Goal: Information Seeking & Learning: Learn about a topic

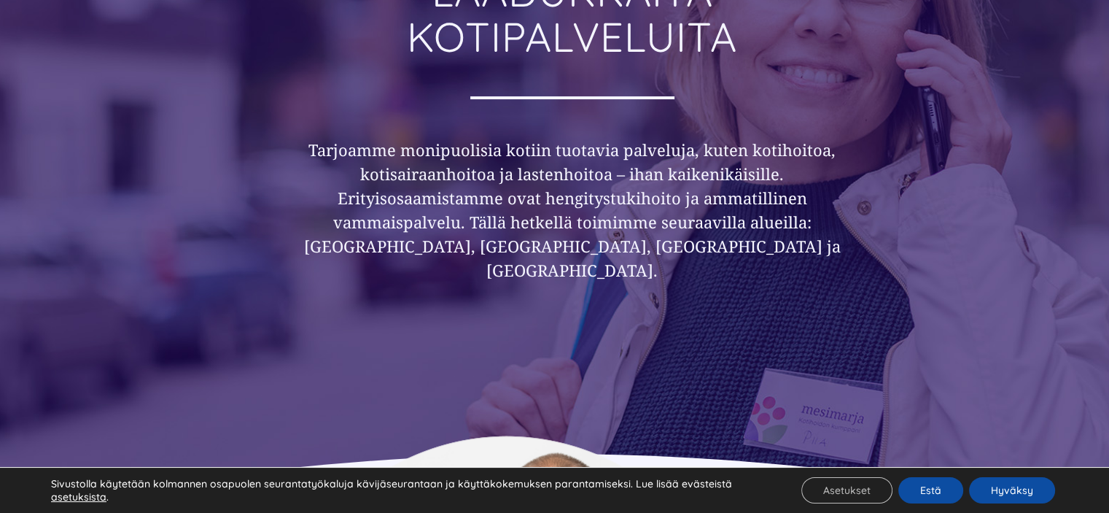
scroll to position [510, 0]
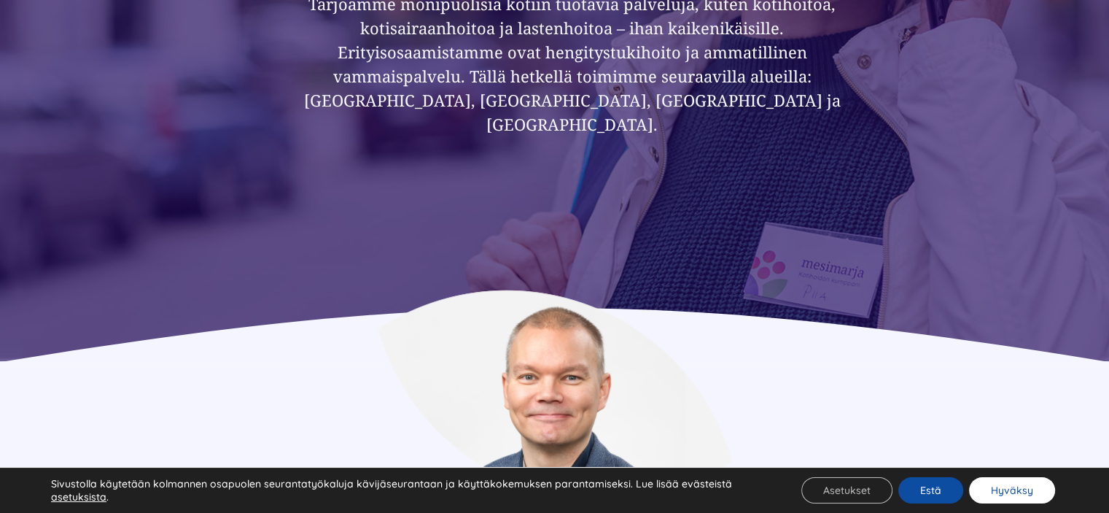
click at [995, 498] on button "Hyväksy" at bounding box center [1012, 490] width 86 height 26
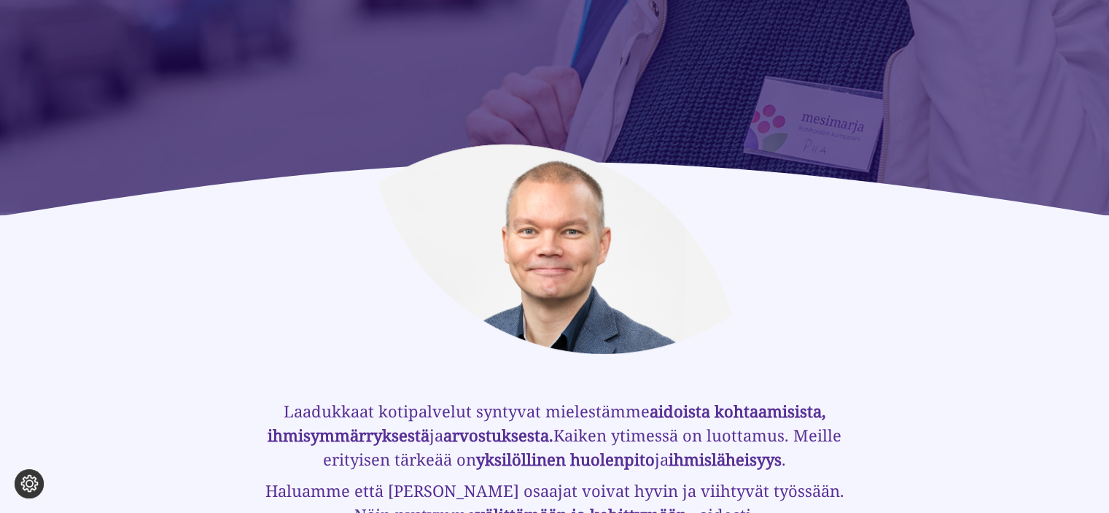
scroll to position [0, 0]
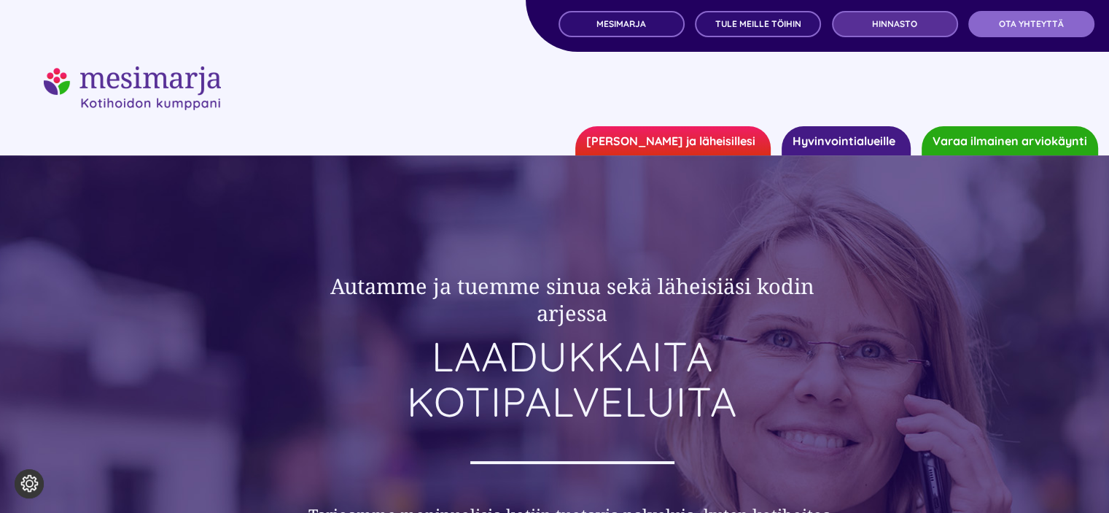
click at [893, 28] on span "Hinnasto" at bounding box center [894, 24] width 45 height 10
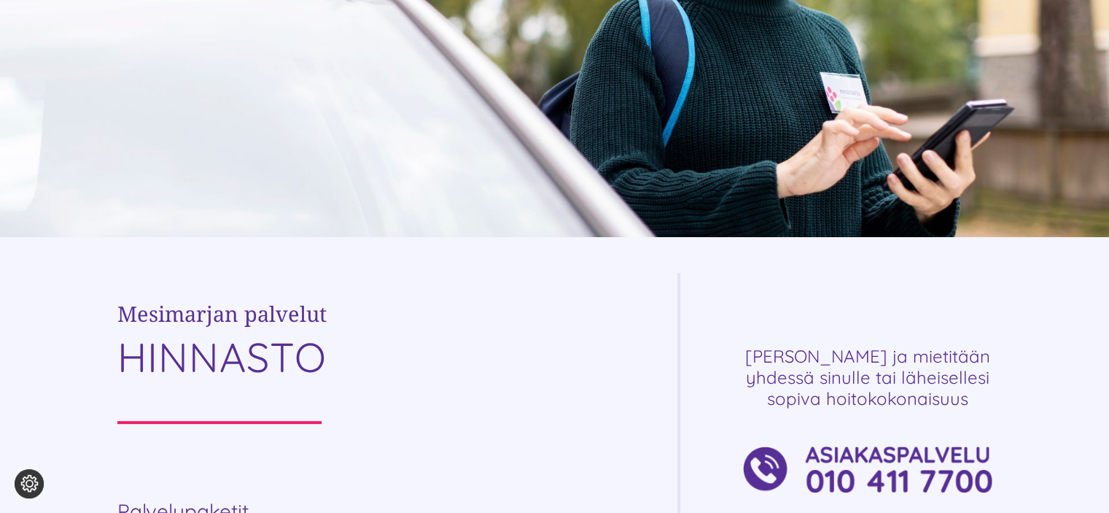
scroll to position [510, 0]
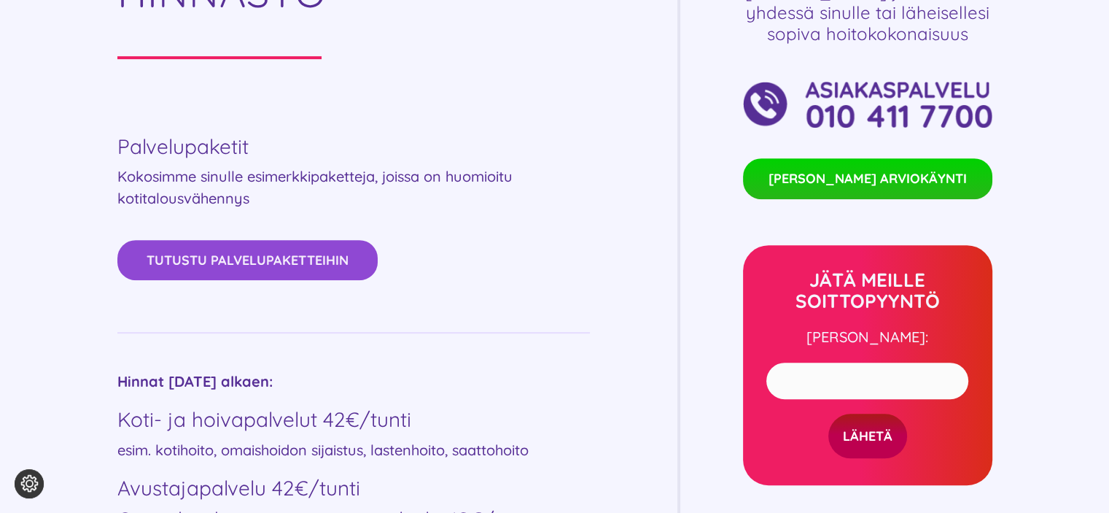
click at [292, 275] on link "Tutustu palvelupaketteihin" at bounding box center [247, 260] width 260 height 40
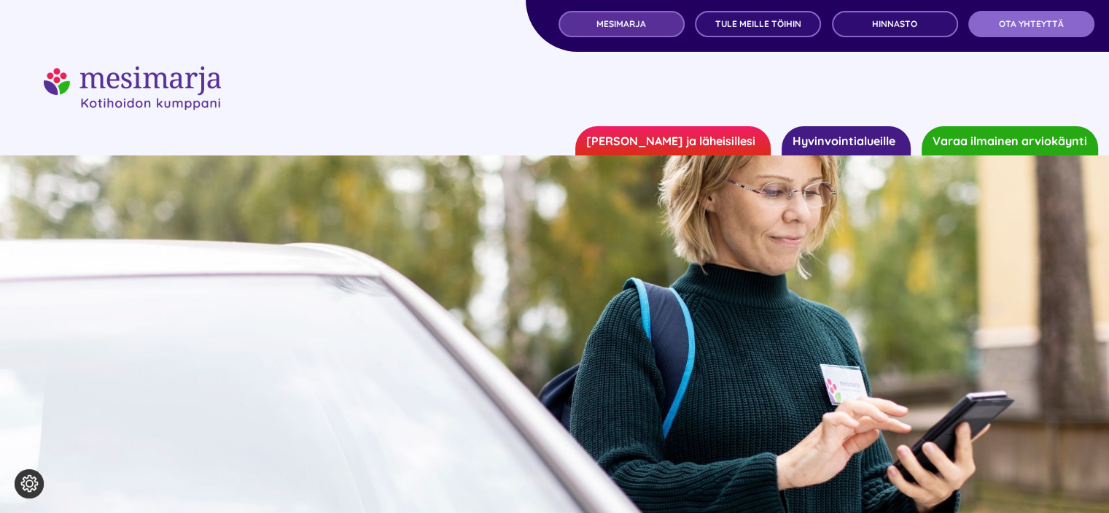
click at [653, 18] on link "MESIMARJA" at bounding box center [622, 24] width 126 height 26
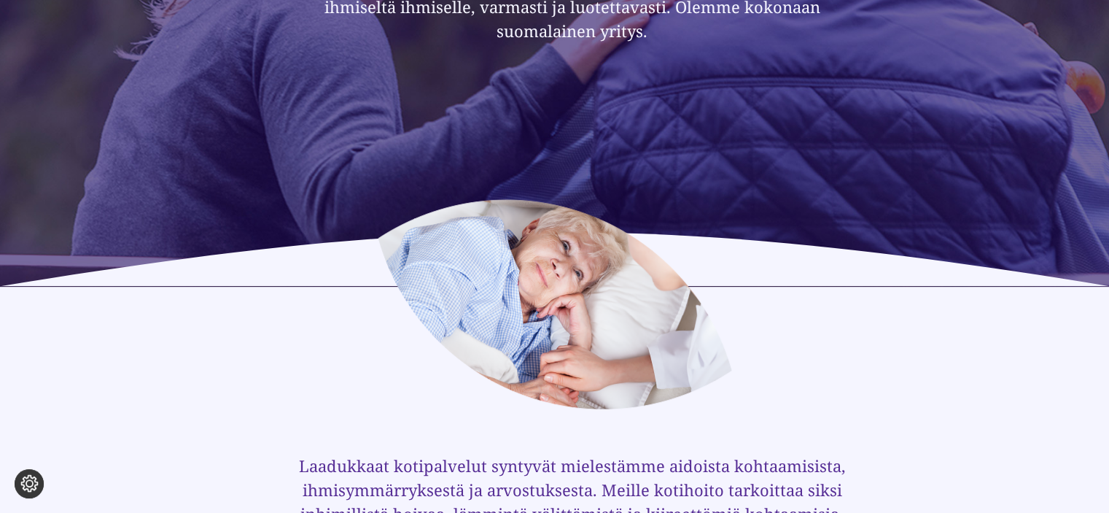
scroll to position [656, 0]
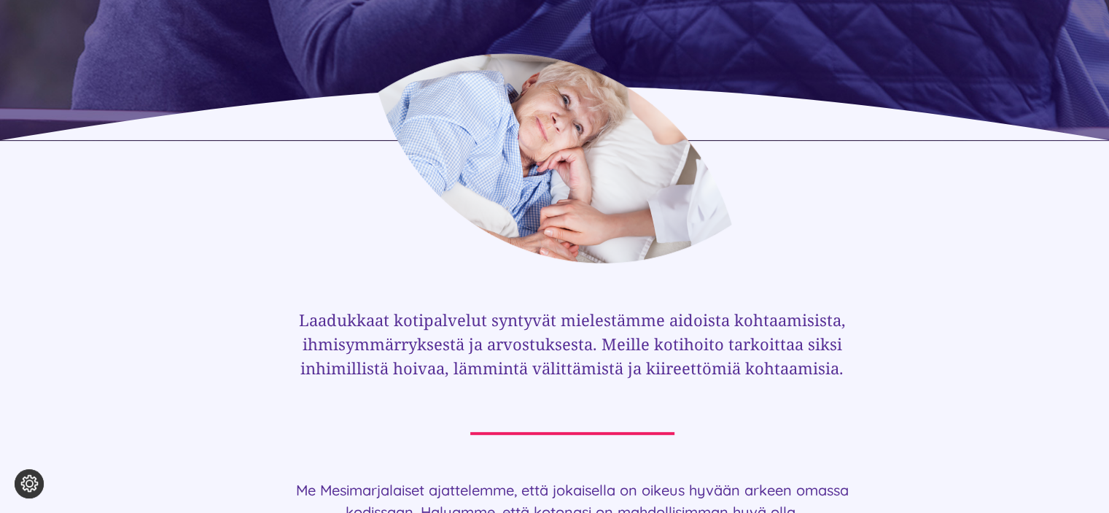
drag, startPoint x: 335, startPoint y: 144, endPoint x: 303, endPoint y: 153, distance: 32.8
drag, startPoint x: 303, startPoint y: 153, endPoint x: 215, endPoint y: 121, distance: 93.9
drag, startPoint x: 215, startPoint y: 121, endPoint x: 193, endPoint y: 118, distance: 22.8
drag, startPoint x: 193, startPoint y: 118, endPoint x: 886, endPoint y: 166, distance: 695.1
click at [886, 166] on div at bounding box center [554, 158] width 875 height 210
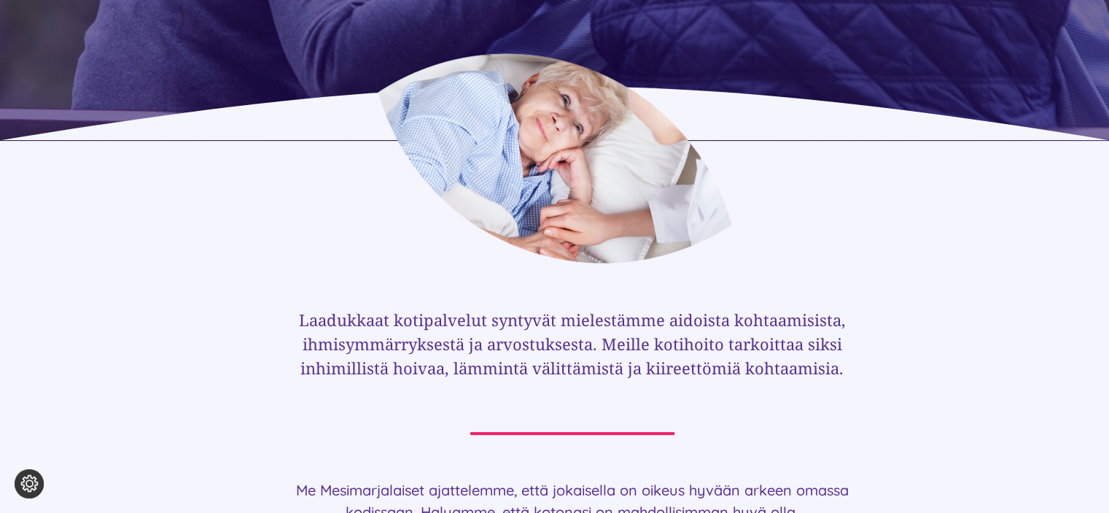
click at [1008, 128] on div at bounding box center [554, 103] width 1109 height 71
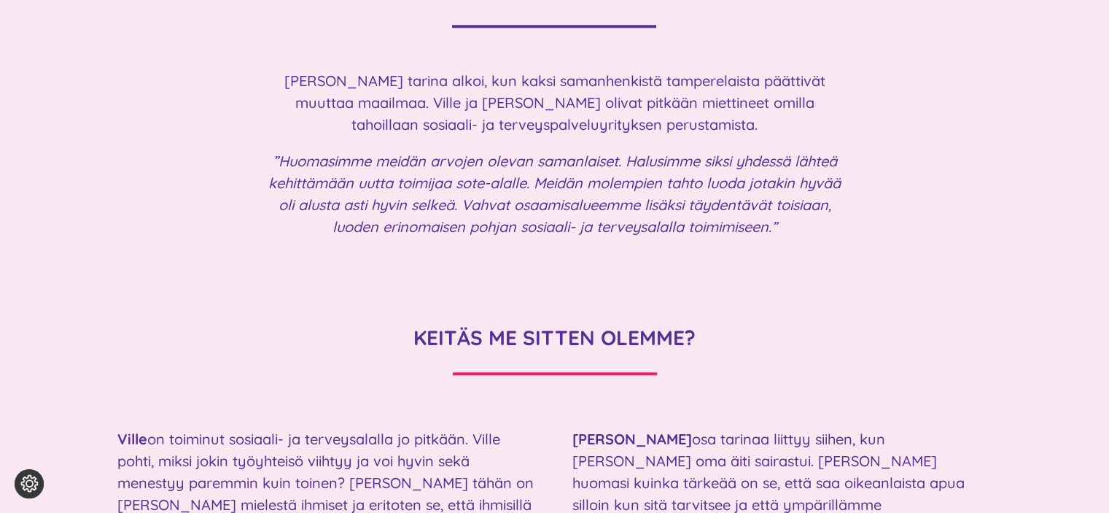
scroll to position [1896, 0]
